Goal: Information Seeking & Learning: Learn about a topic

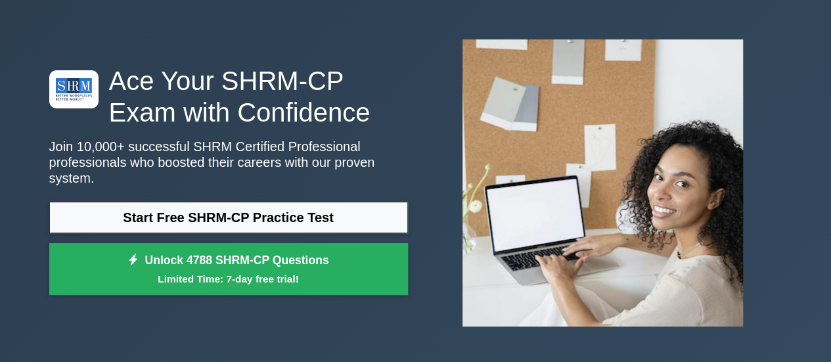
scroll to position [66, 0]
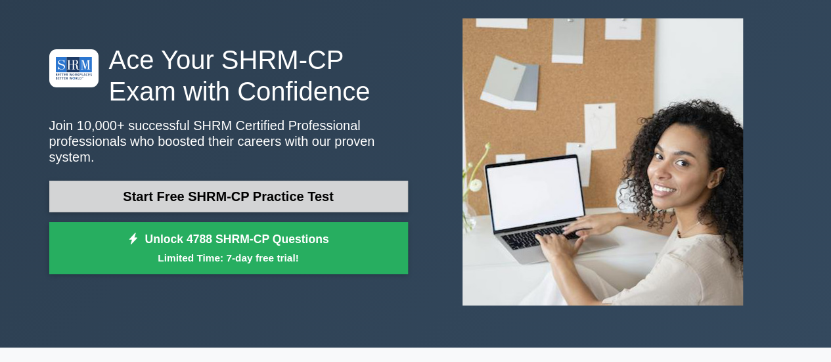
click at [232, 191] on link "Start Free SHRM-CP Practice Test" at bounding box center [228, 197] width 359 height 32
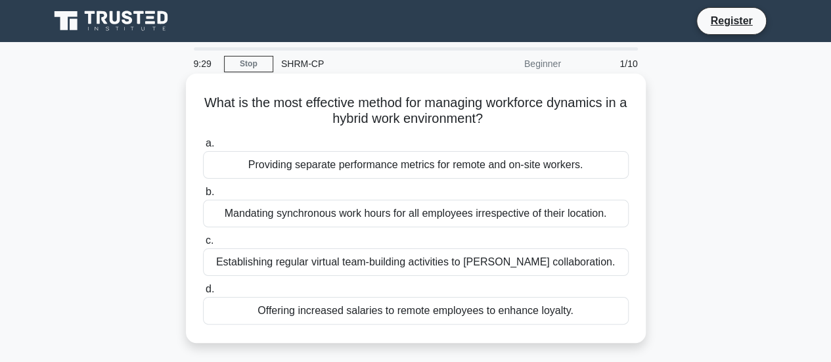
click at [303, 264] on div "Establishing regular virtual team-building activities to [PERSON_NAME] collabor…" at bounding box center [416, 262] width 426 height 28
click at [203, 245] on input "c. Establishing regular virtual team-building activities to foster collaboratio…" at bounding box center [203, 241] width 0 height 9
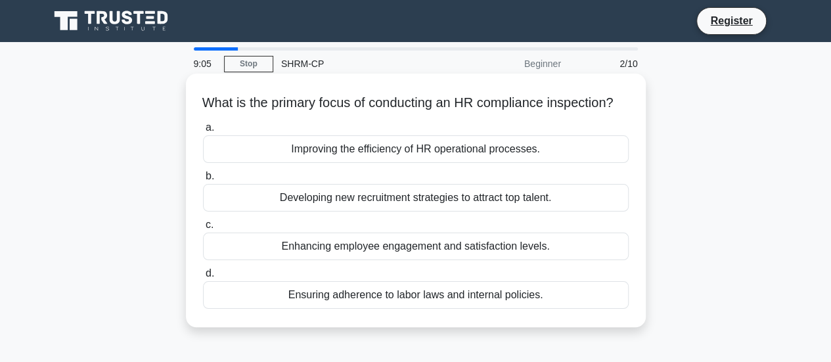
click at [397, 163] on div "Improving the efficiency of HR operational processes." at bounding box center [416, 149] width 426 height 28
click at [203, 132] on input "a. Improving the efficiency of HR operational processes." at bounding box center [203, 128] width 0 height 9
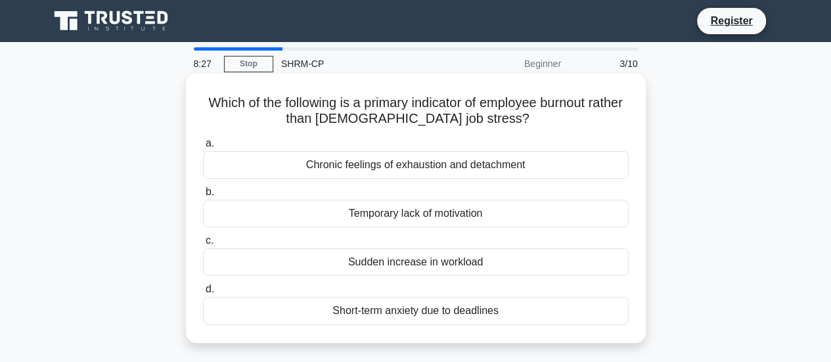
click at [423, 308] on div "Short-term anxiety due to deadlines" at bounding box center [416, 311] width 426 height 28
click at [203, 294] on input "d. Short-term anxiety due to deadlines" at bounding box center [203, 289] width 0 height 9
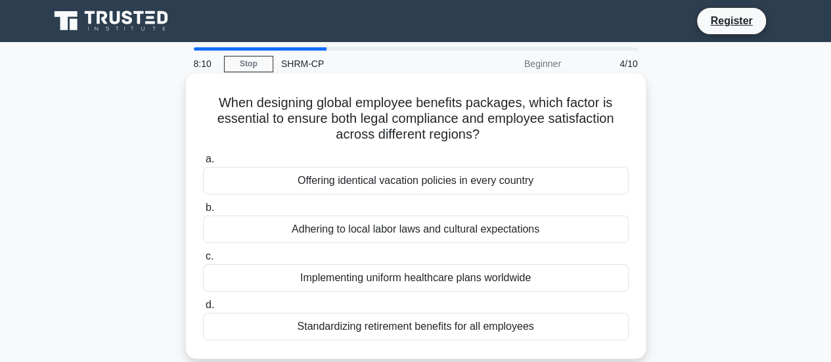
click at [390, 231] on div "Adhering to local labor laws and cultural expectations" at bounding box center [416, 230] width 426 height 28
click at [203, 212] on input "b. Adhering to local labor laws and cultural expectations" at bounding box center [203, 208] width 0 height 9
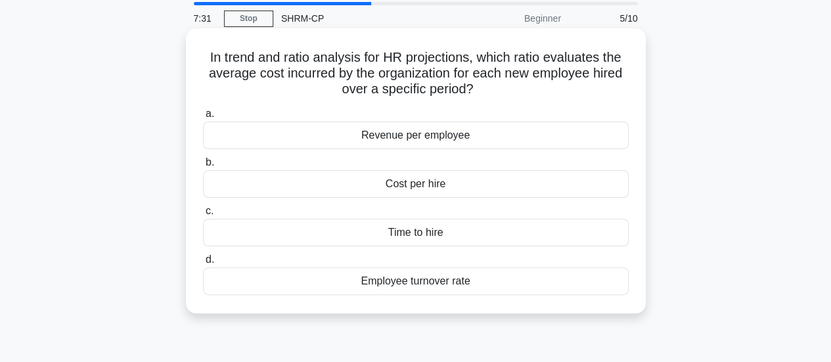
scroll to position [66, 0]
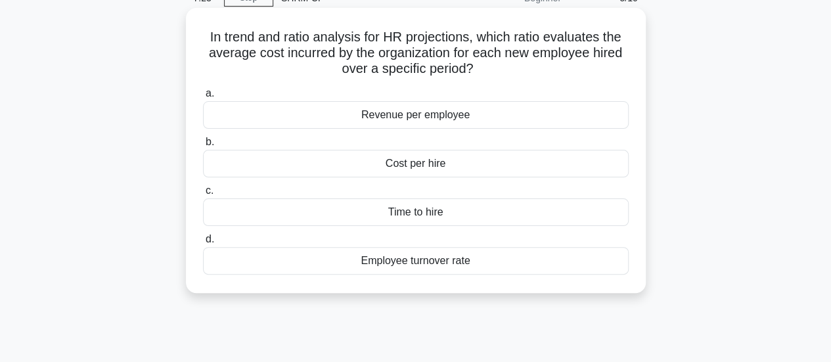
click at [436, 258] on div "Employee turnover rate" at bounding box center [416, 261] width 426 height 28
click at [203, 244] on input "d. Employee turnover rate" at bounding box center [203, 239] width 0 height 9
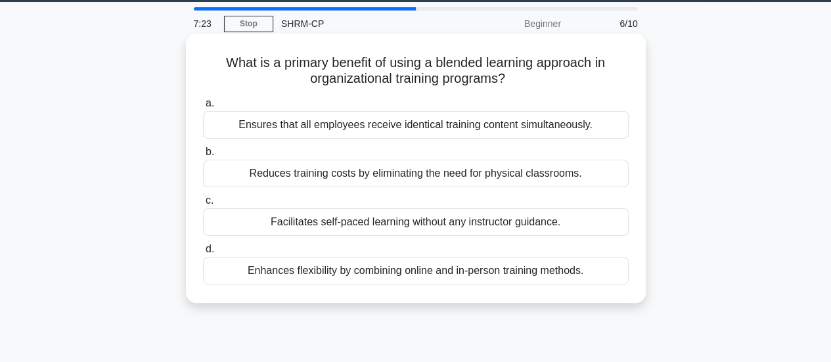
scroll to position [0, 0]
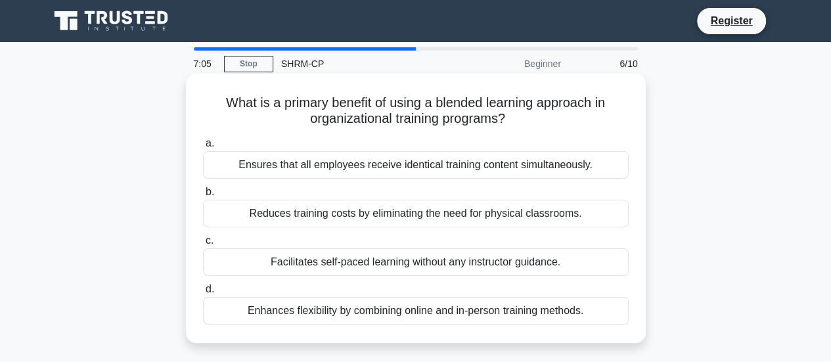
click at [394, 310] on div "Enhances flexibility by combining online and in-person training methods." at bounding box center [416, 311] width 426 height 28
click at [203, 294] on input "d. Enhances flexibility by combining online and in-person training methods." at bounding box center [203, 289] width 0 height 9
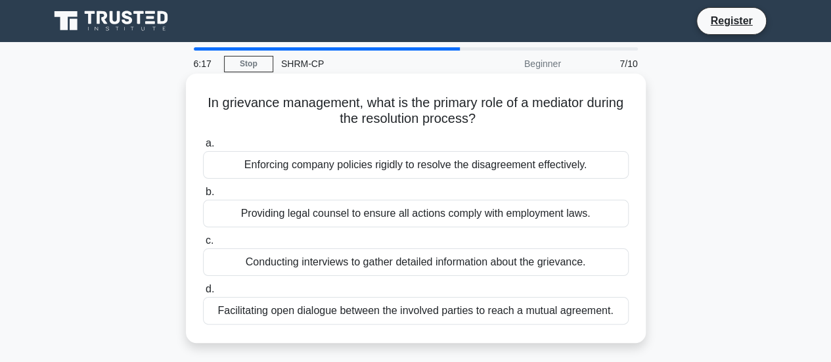
click at [451, 261] on div "Conducting interviews to gather detailed information about the grievance." at bounding box center [416, 262] width 426 height 28
click at [203, 245] on input "c. Conducting interviews to gather detailed information about the grievance." at bounding box center [203, 241] width 0 height 9
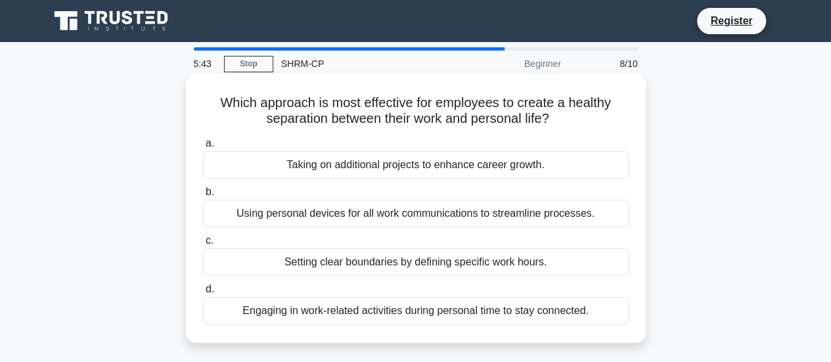
click at [445, 264] on div "Setting clear boundaries by defining specific work hours." at bounding box center [416, 262] width 426 height 28
click at [203, 245] on input "c. Setting clear boundaries by defining specific work hours." at bounding box center [203, 241] width 0 height 9
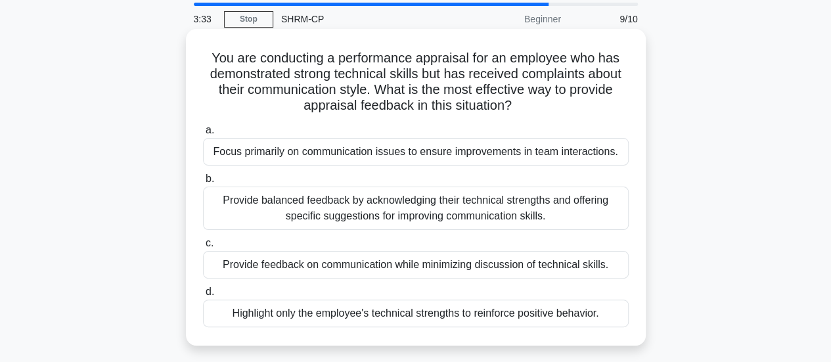
scroll to position [66, 0]
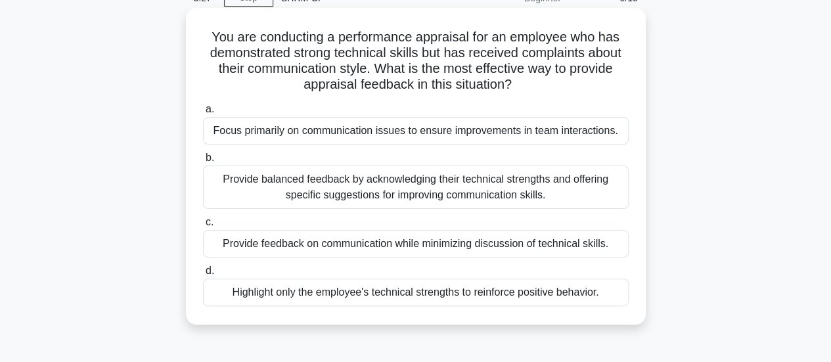
click at [405, 193] on div "Provide balanced feedback by acknowledging their technical strengths and offeri…" at bounding box center [416, 187] width 426 height 43
click at [203, 162] on input "b. Provide balanced feedback by acknowledging their technical strengths and off…" at bounding box center [203, 158] width 0 height 9
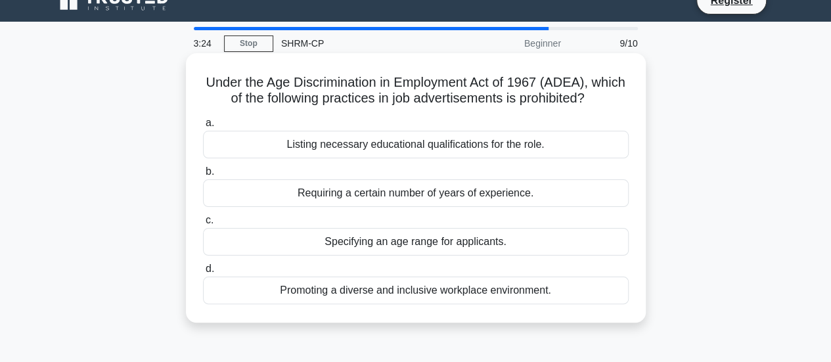
scroll to position [0, 0]
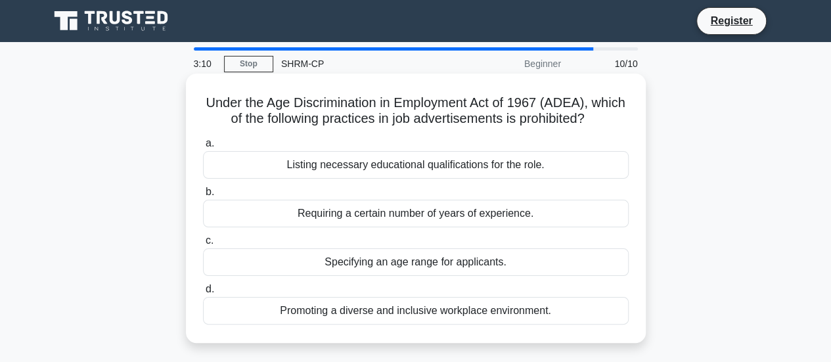
click at [390, 261] on div "Specifying an age range for applicants." at bounding box center [416, 262] width 426 height 28
click at [203, 245] on input "c. Specifying an age range for applicants." at bounding box center [203, 241] width 0 height 9
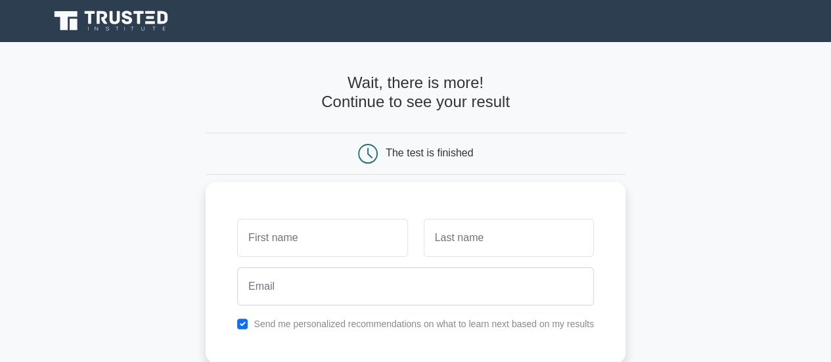
click at [300, 235] on input "text" at bounding box center [322, 238] width 170 height 38
type input "chandrashekhar"
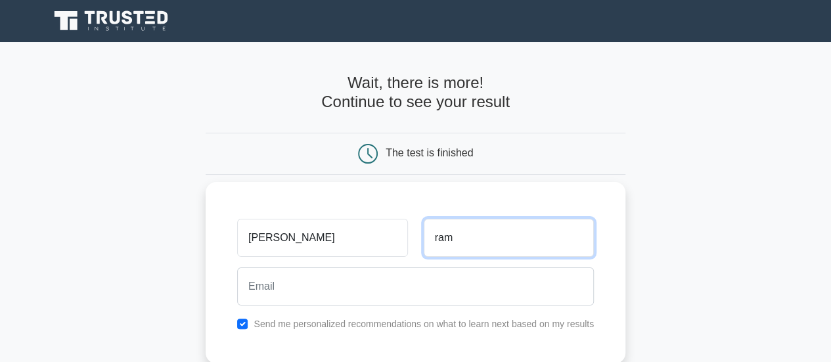
type input "ram"
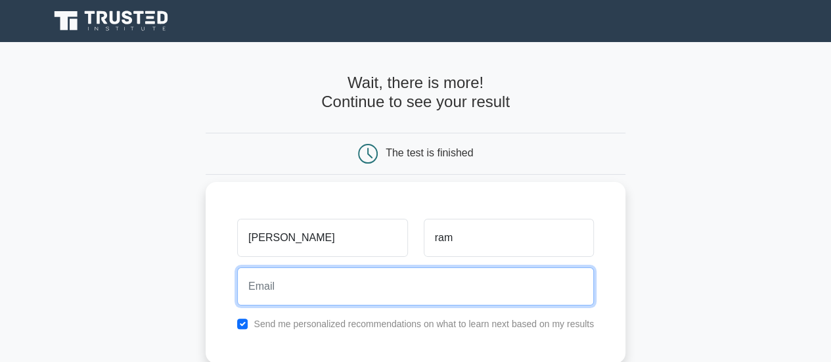
click at [325, 285] on input "email" at bounding box center [415, 286] width 357 height 38
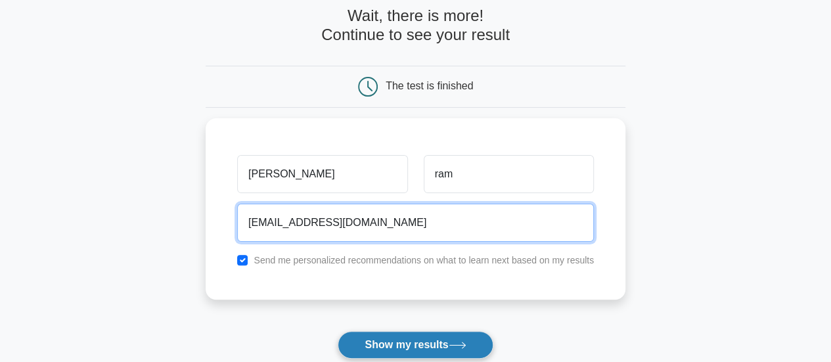
scroll to position [131, 0]
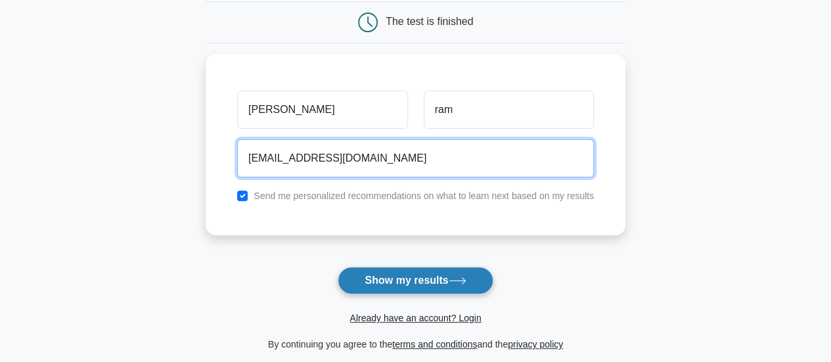
type input "shekharkyra19@gmail.com"
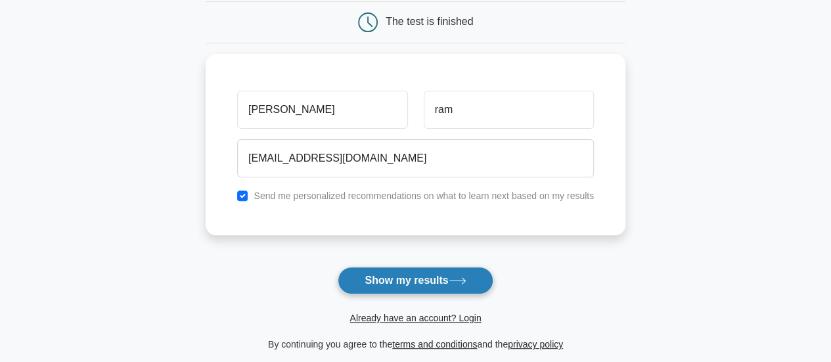
click at [413, 278] on button "Show my results" at bounding box center [415, 281] width 155 height 28
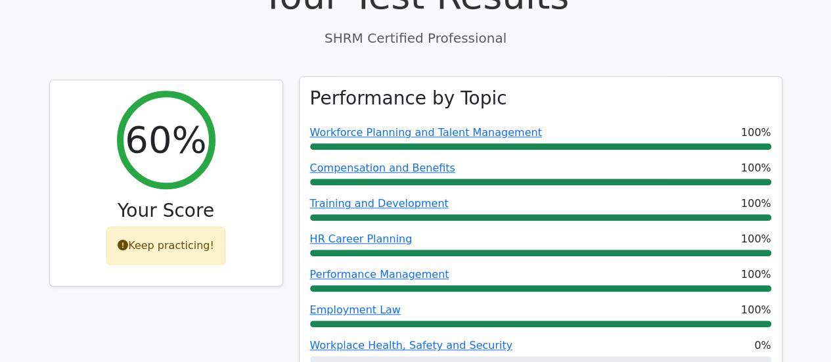
scroll to position [526, 0]
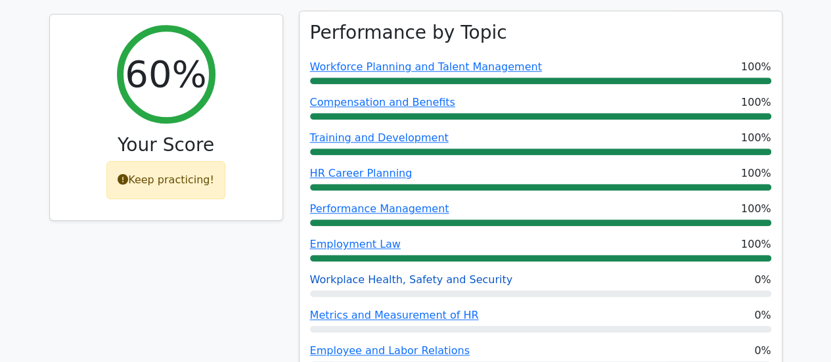
click at [430, 273] on link "Workplace Health, Safety and Security" at bounding box center [411, 279] width 203 height 12
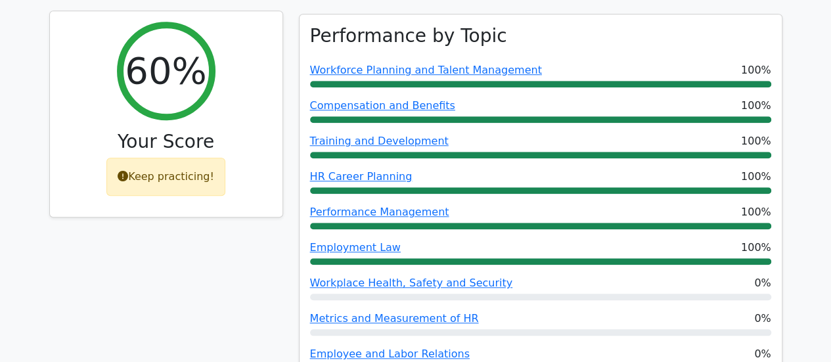
click at [125, 171] on icon at bounding box center [123, 176] width 11 height 11
click at [196, 158] on div "Keep practicing!" at bounding box center [165, 177] width 119 height 38
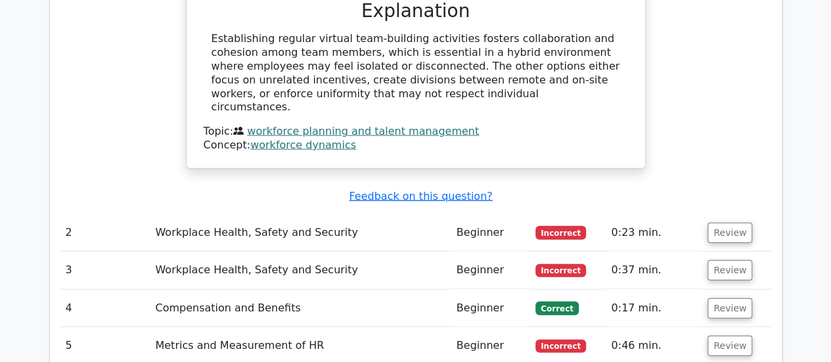
scroll to position [1511, 0]
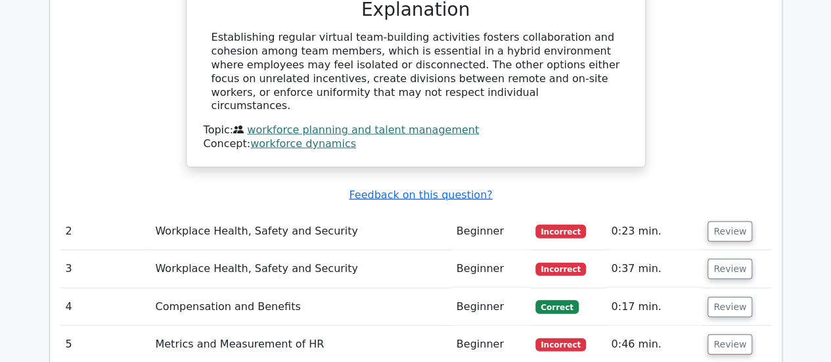
click at [248, 250] on td "Workplace Health, Safety and Security" at bounding box center [300, 268] width 301 height 37
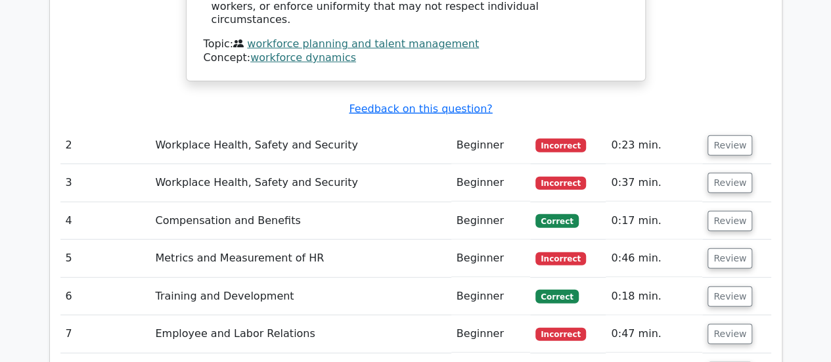
scroll to position [1577, 0]
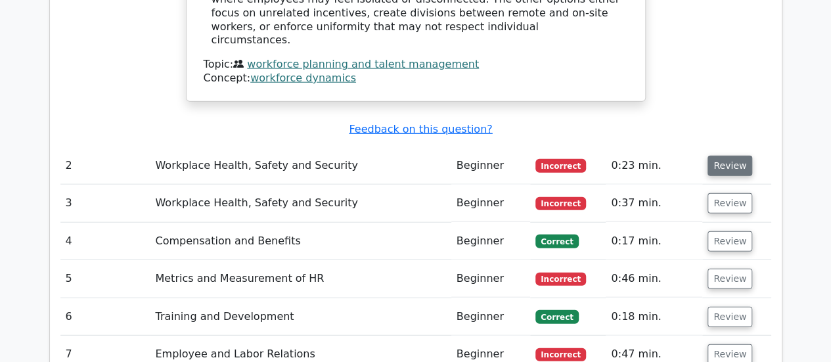
click at [718, 156] on button "Review" at bounding box center [730, 166] width 45 height 20
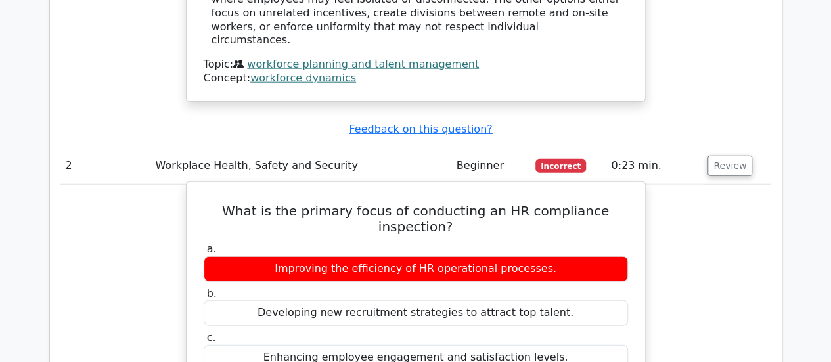
click at [494, 256] on div "Improving the efficiency of HR operational processes." at bounding box center [416, 269] width 425 height 26
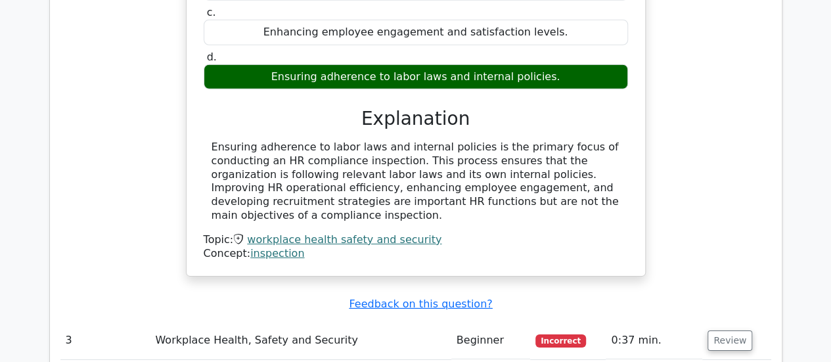
scroll to position [1971, 0]
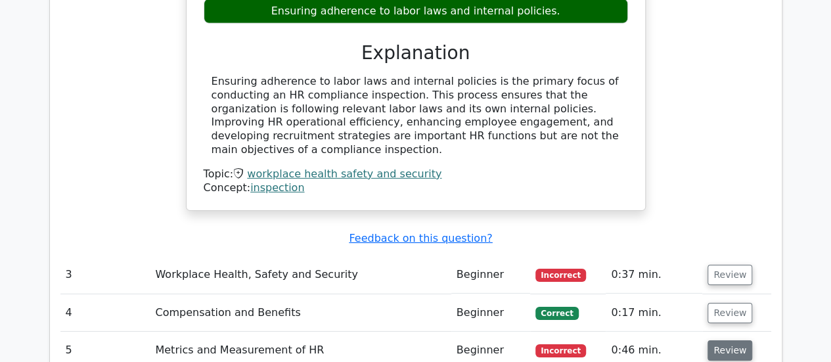
click at [718, 340] on button "Review" at bounding box center [730, 350] width 45 height 20
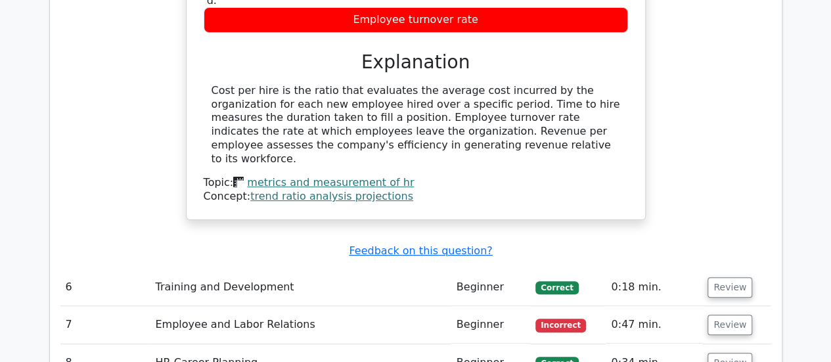
scroll to position [2563, 0]
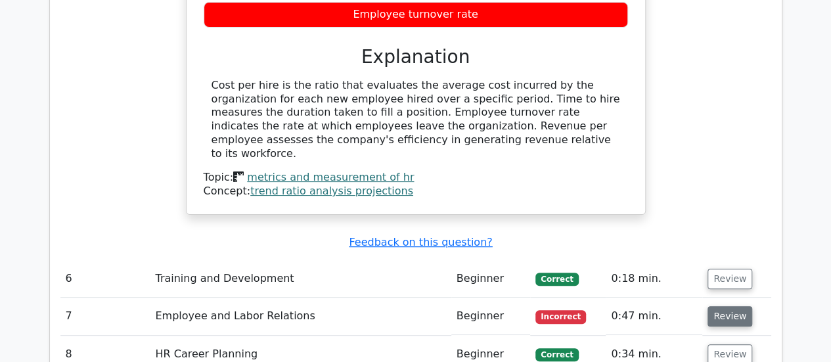
click at [731, 306] on button "Review" at bounding box center [730, 316] width 45 height 20
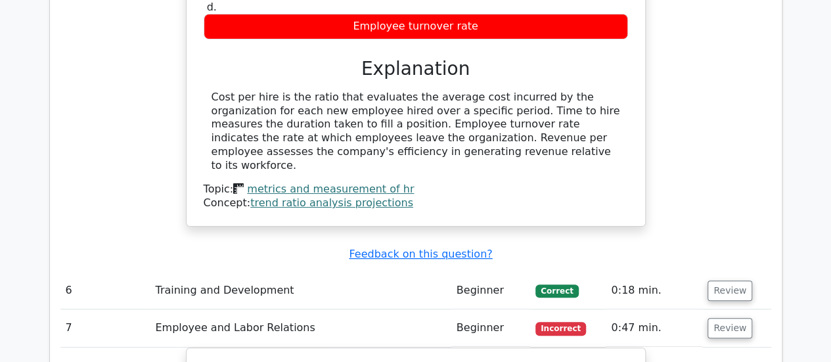
scroll to position [2366, 0]
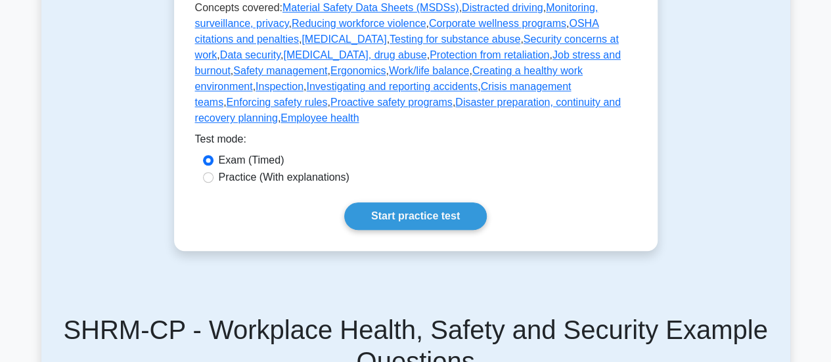
scroll to position [460, 0]
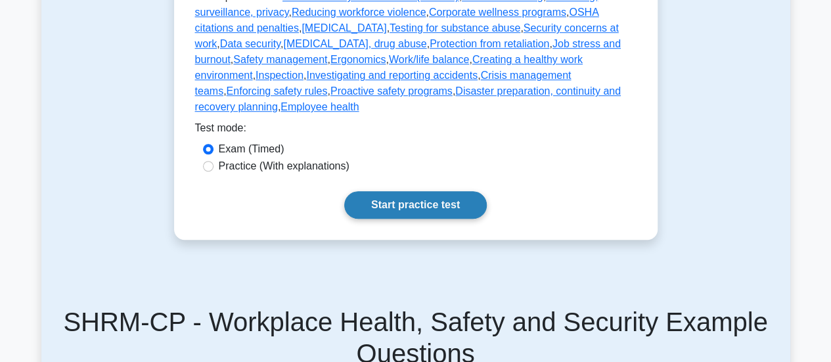
click at [454, 191] on link "Start practice test" at bounding box center [415, 205] width 143 height 28
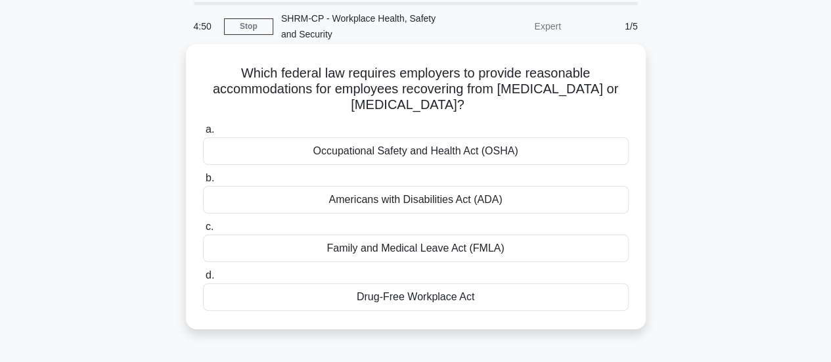
scroll to position [66, 0]
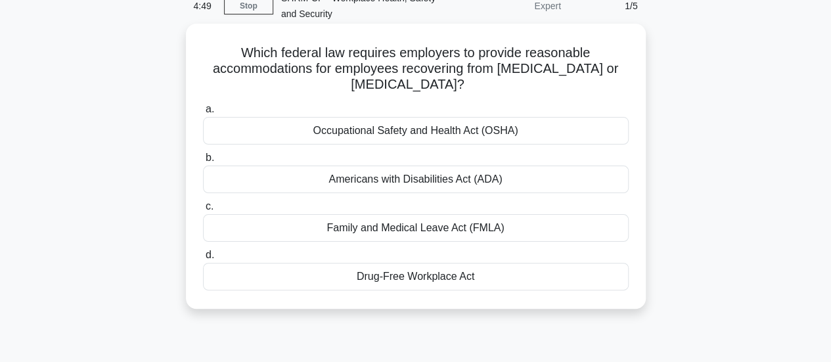
click at [421, 277] on div "Drug-Free Workplace Act" at bounding box center [416, 277] width 426 height 28
click at [203, 260] on input "d. Drug-Free Workplace Act" at bounding box center [203, 255] width 0 height 9
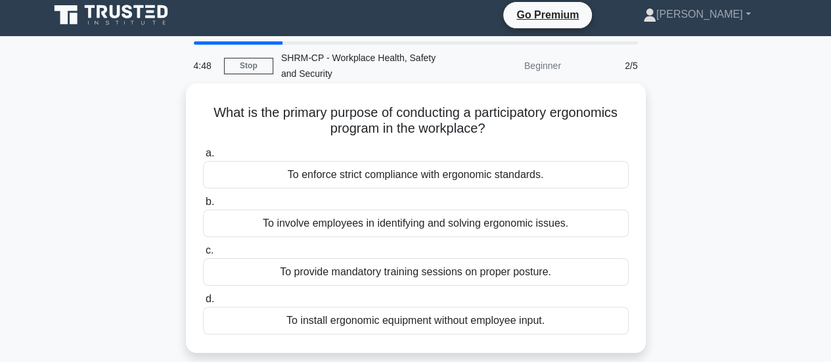
scroll to position [0, 0]
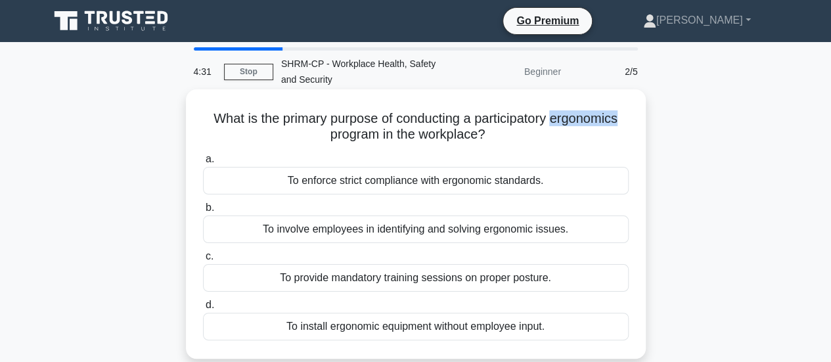
drag, startPoint x: 557, startPoint y: 120, endPoint x: 637, endPoint y: 120, distance: 80.2
click at [637, 120] on div "What is the primary purpose of conducting a participatory ergonomics program in…" at bounding box center [415, 224] width 449 height 259
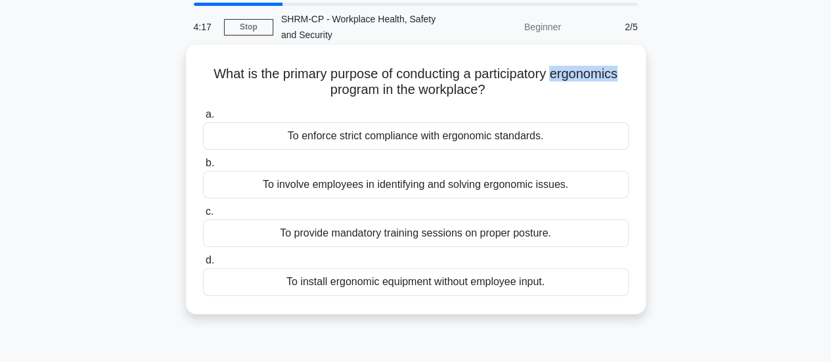
scroll to position [66, 0]
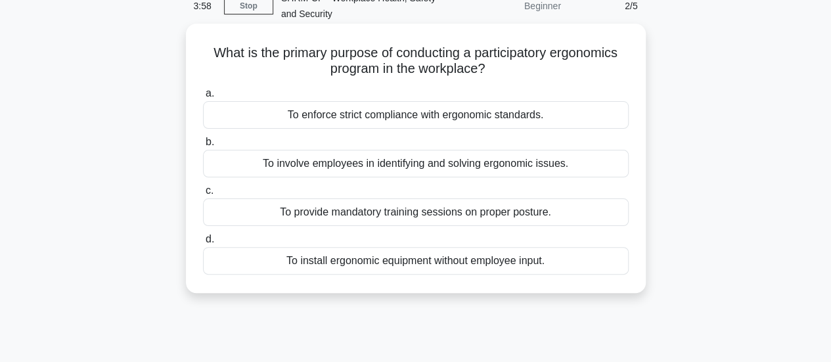
click at [382, 169] on div "To involve employees in identifying and solving ergonomic issues." at bounding box center [416, 164] width 426 height 28
click at [203, 147] on input "b. To involve employees in identifying and solving ergonomic issues." at bounding box center [203, 142] width 0 height 9
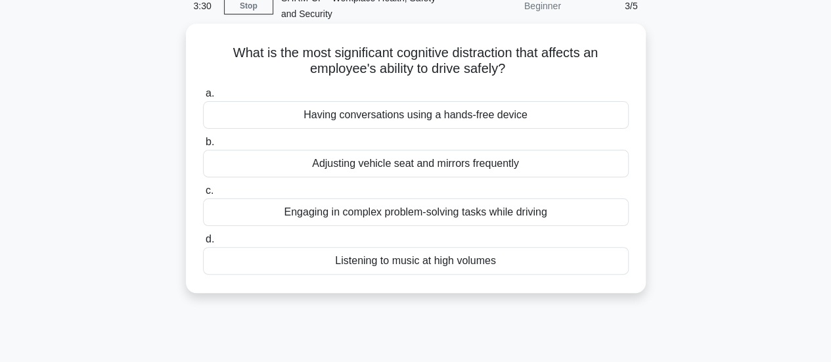
click at [437, 116] on div "Having conversations using a hands-free device" at bounding box center [416, 115] width 426 height 28
click at [203, 98] on input "a. Having conversations using a hands-free device" at bounding box center [203, 93] width 0 height 9
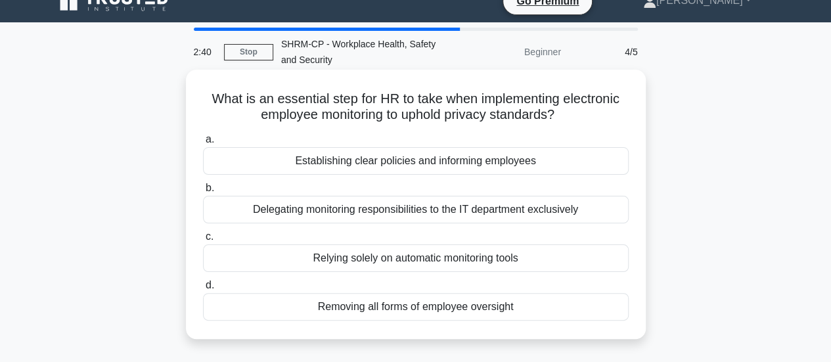
scroll to position [0, 0]
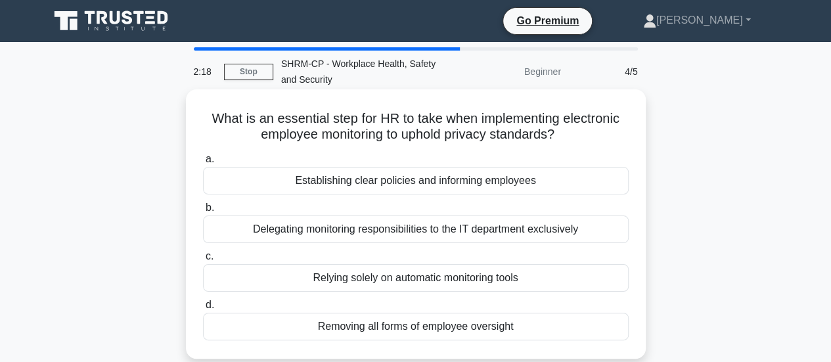
click at [403, 181] on div "Establishing clear policies and informing employees" at bounding box center [416, 181] width 426 height 28
click at [203, 164] on input "a. Establishing clear policies and informing employees" at bounding box center [203, 159] width 0 height 9
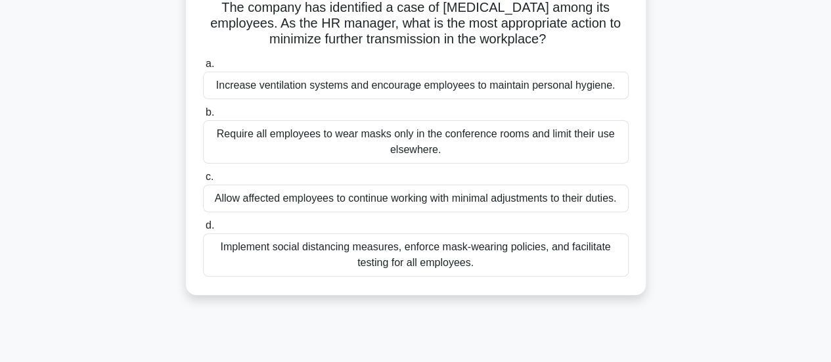
scroll to position [131, 0]
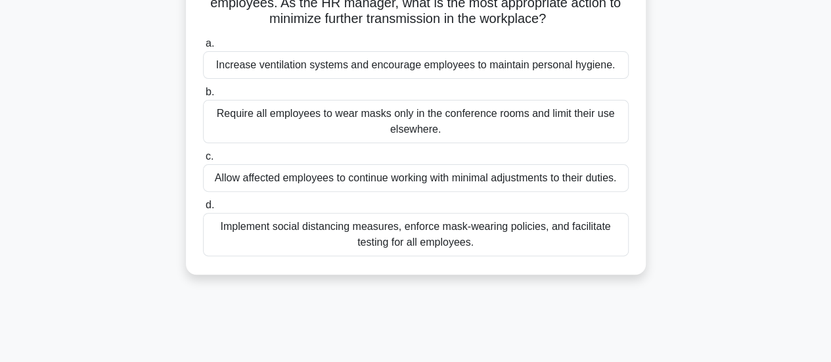
click at [432, 177] on div "Allow affected employees to continue working with minimal adjustments to their …" at bounding box center [416, 178] width 426 height 28
click at [203, 161] on input "c. Allow affected employees to continue working with minimal adjustments to the…" at bounding box center [203, 156] width 0 height 9
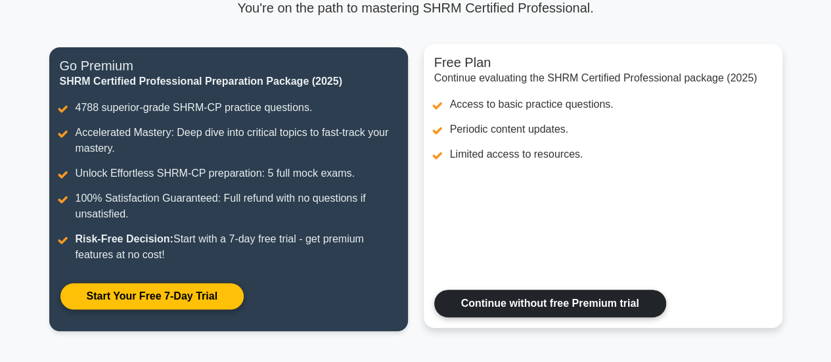
scroll to position [127, 0]
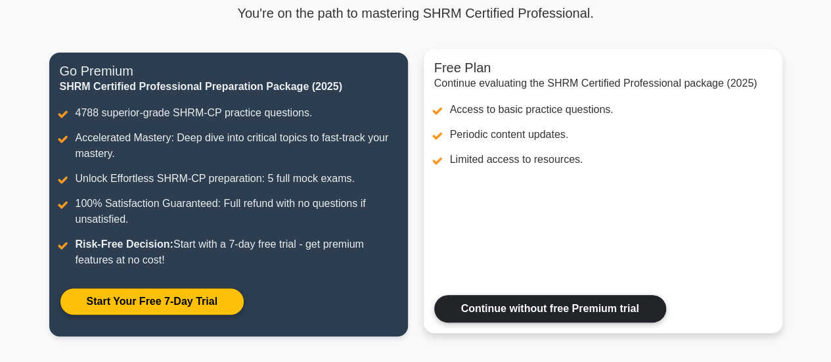
click at [549, 307] on link "Continue without free Premium trial" at bounding box center [550, 309] width 232 height 28
